Goal: Task Accomplishment & Management: Use online tool/utility

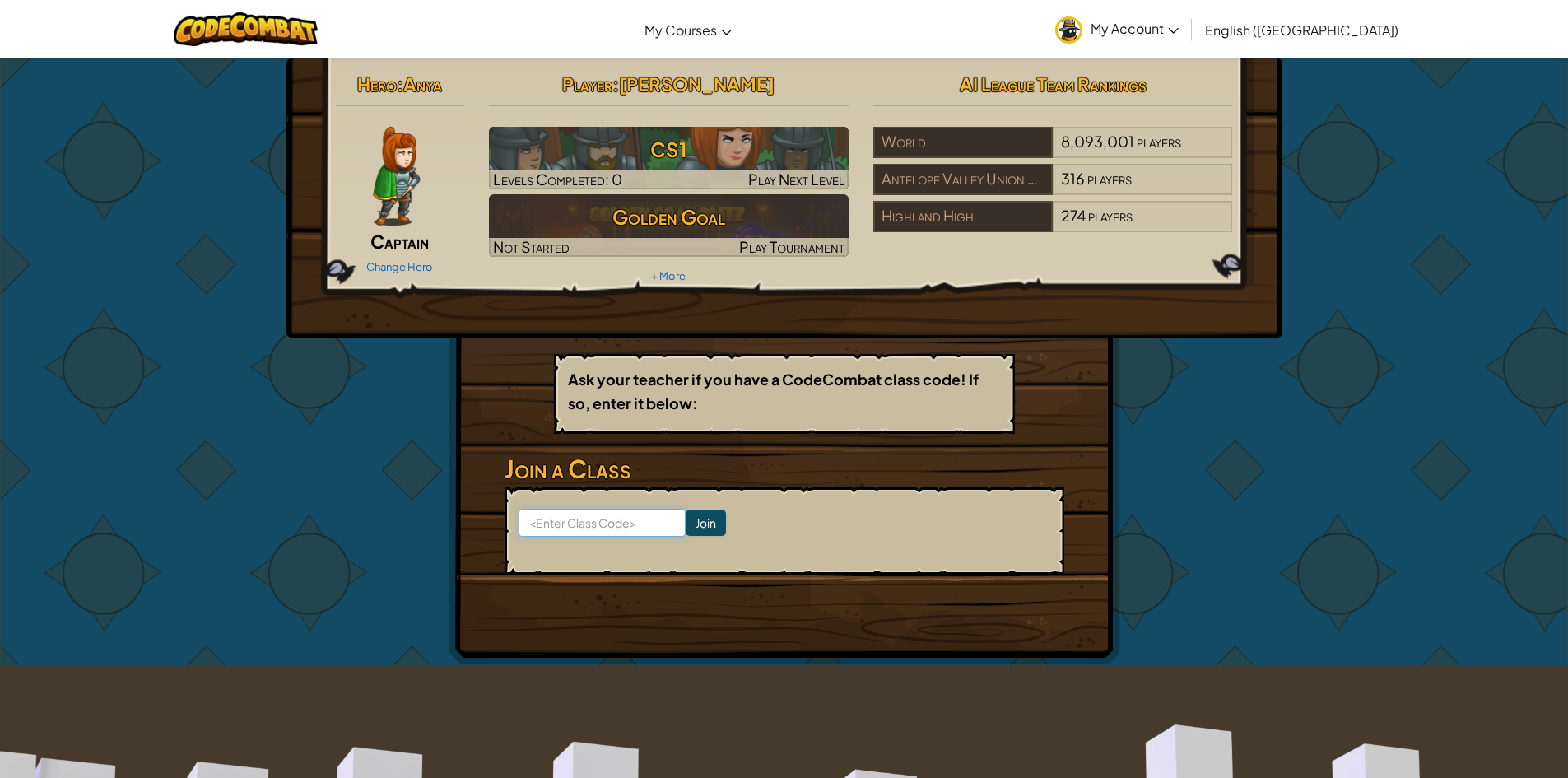
click at [625, 524] on input at bounding box center [602, 522] width 167 height 28
type input "floorpanbird"
click input "Join" at bounding box center [706, 522] width 40 height 26
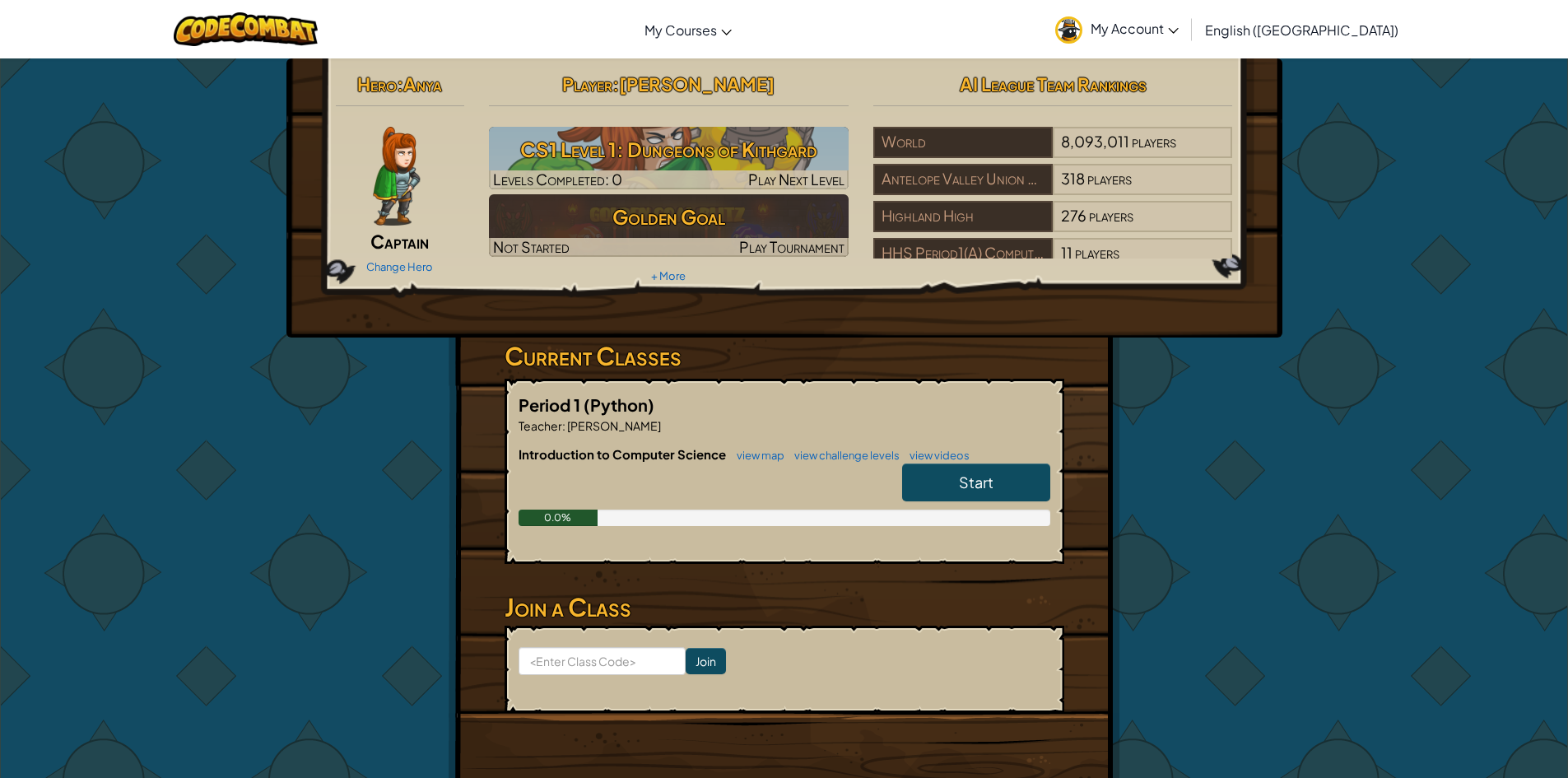
click at [1025, 492] on link "Start" at bounding box center [975, 482] width 148 height 38
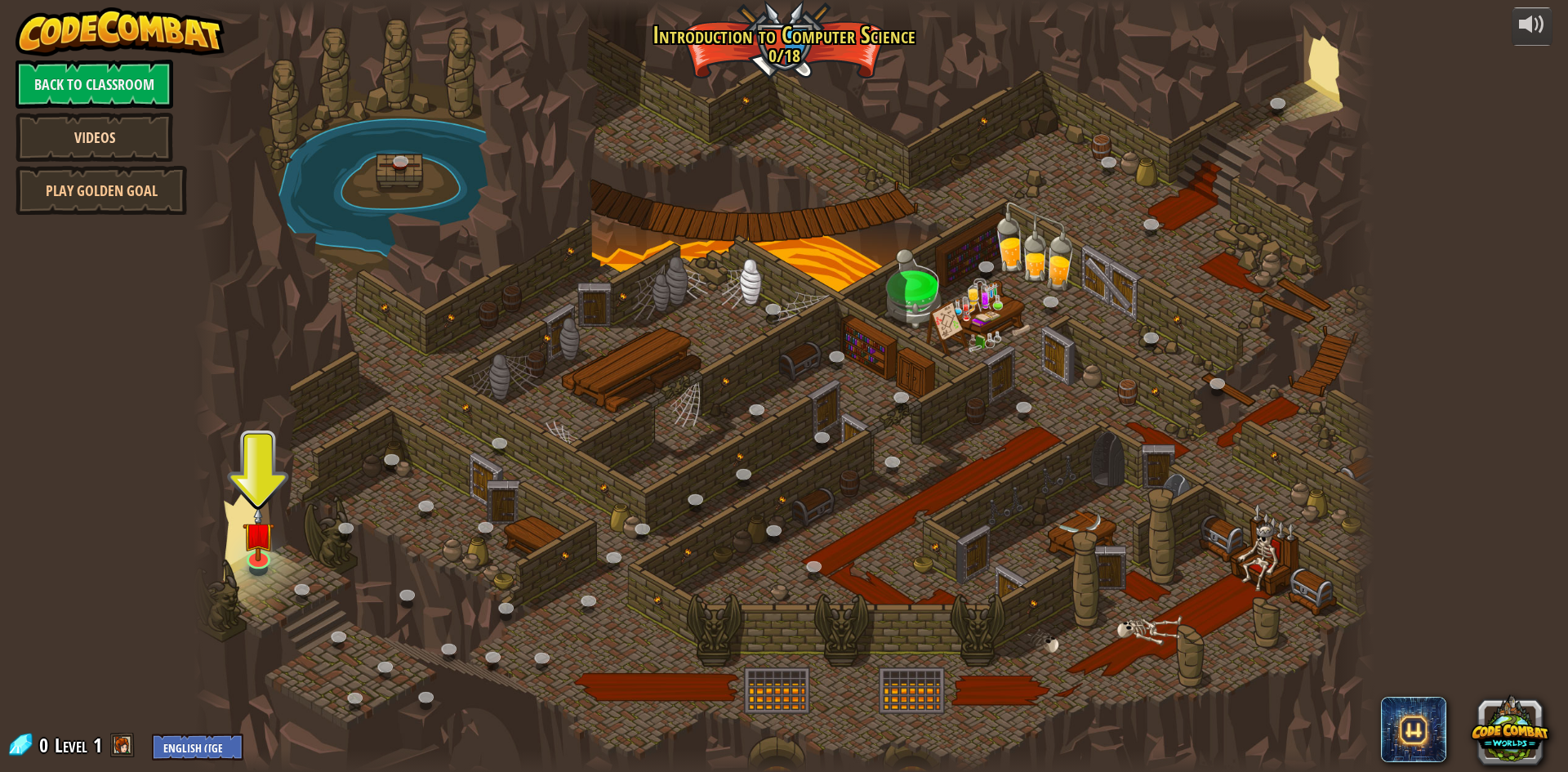
click at [113, 139] on link "Videos" at bounding box center [93, 137] width 157 height 49
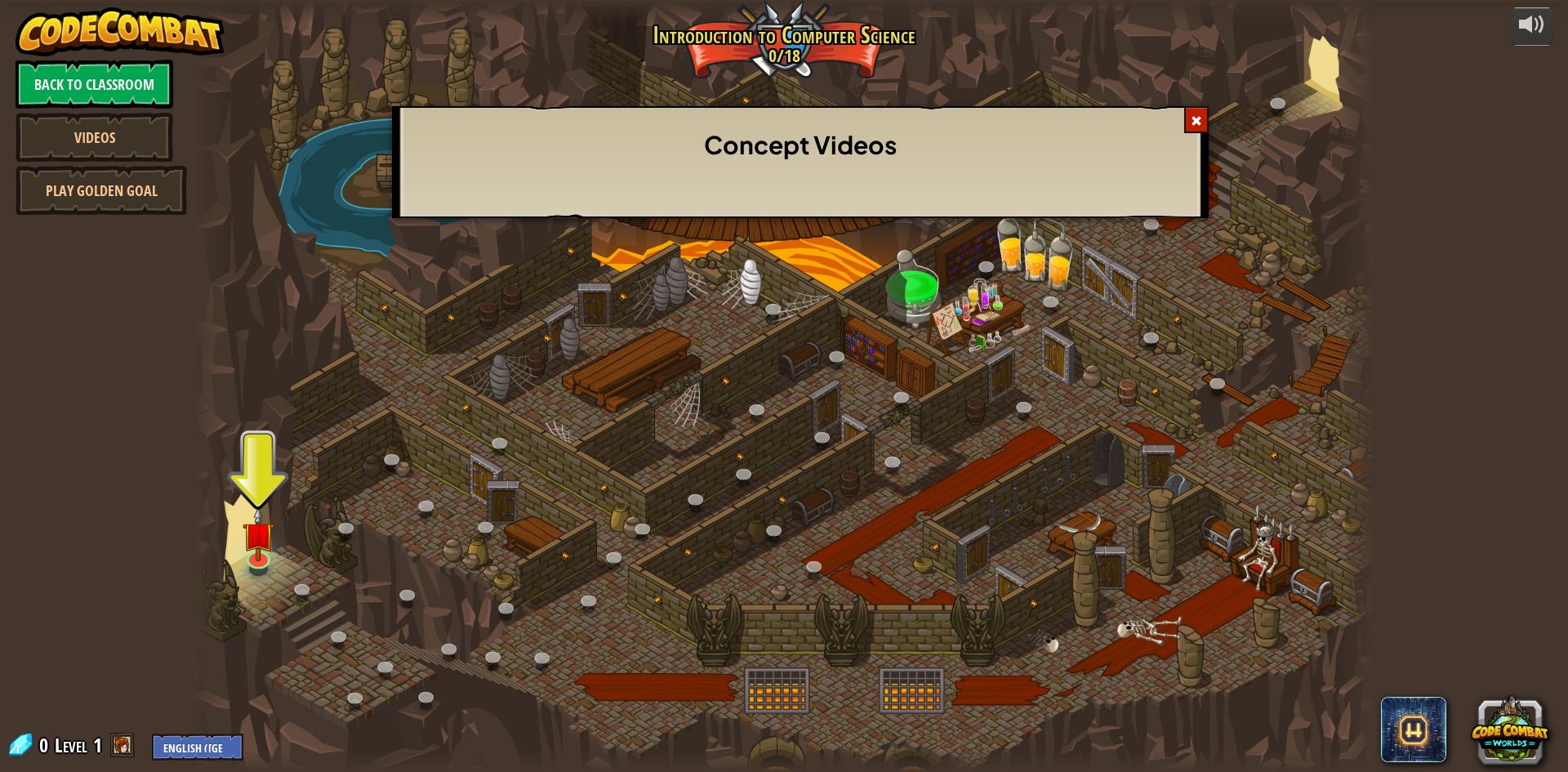
click at [1192, 117] on span at bounding box center [1196, 120] width 12 height 12
